Goal: Information Seeking & Learning: Learn about a topic

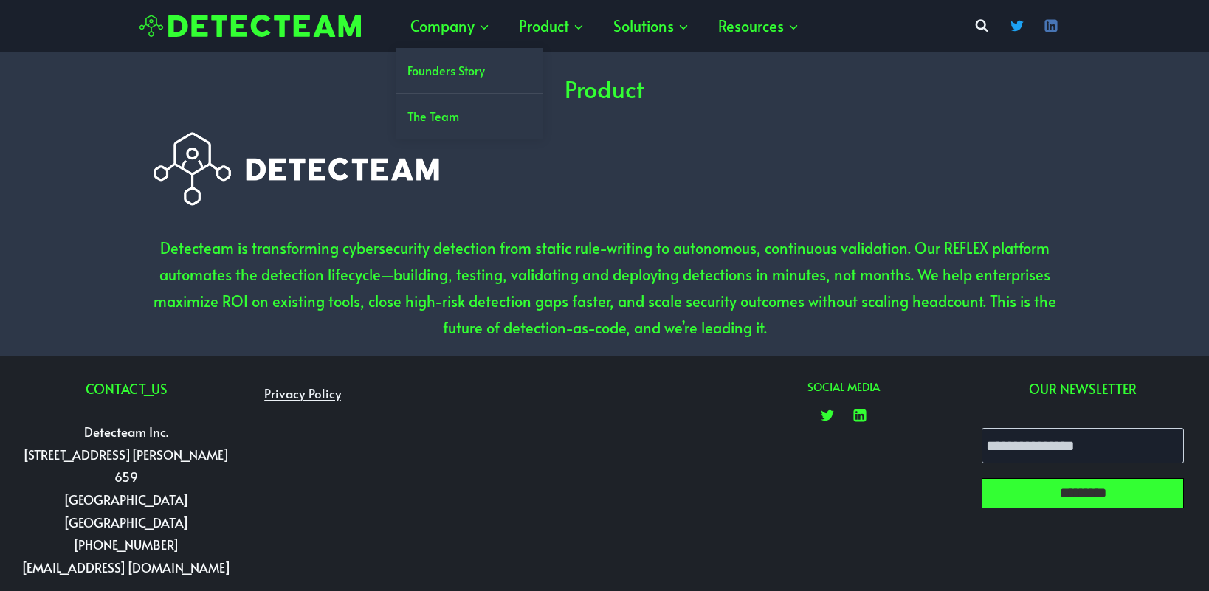
click at [434, 64] on link "Founders Story" at bounding box center [470, 70] width 148 height 45
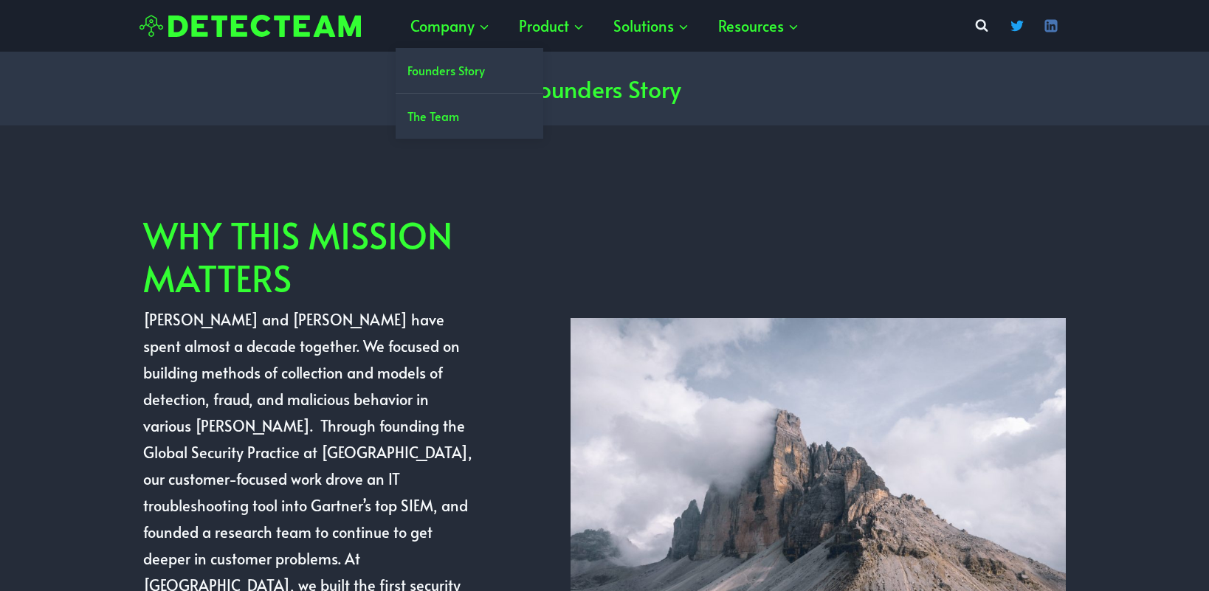
click at [424, 111] on link "The Team" at bounding box center [470, 116] width 148 height 45
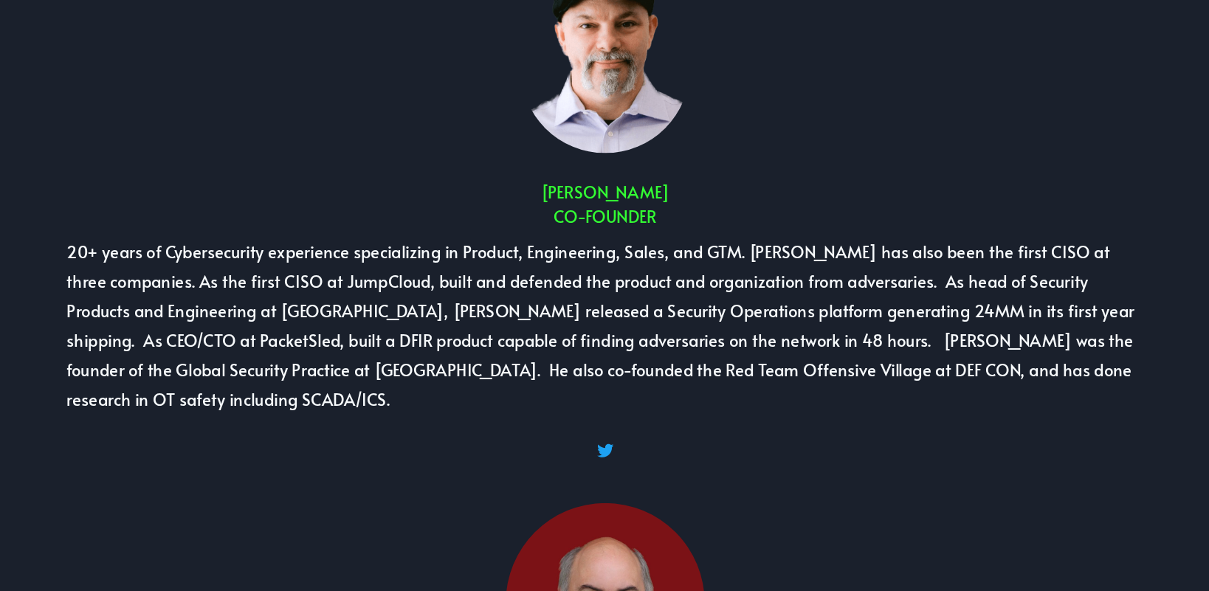
scroll to position [565, 0]
